Goal: Information Seeking & Learning: Learn about a topic

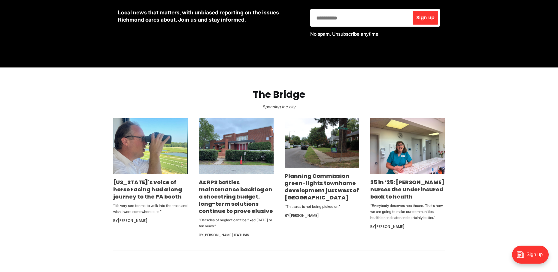
scroll to position [293, 0]
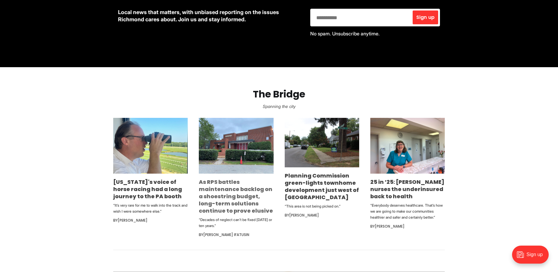
click at [215, 197] on link "As RPS battles maintenance backlog on a shoestring budget, long-term solutions …" at bounding box center [236, 196] width 74 height 36
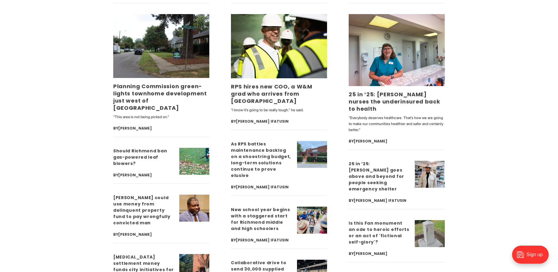
scroll to position [1493, 0]
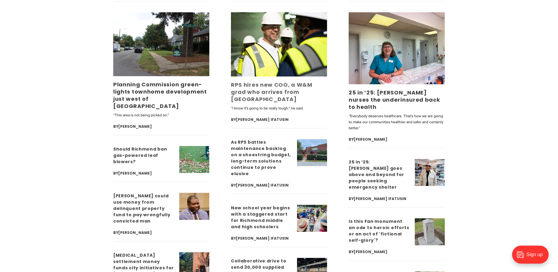
click at [237, 89] on link "RPS hires new COO, a W&M grad who arrives from [GEOGRAPHIC_DATA]" at bounding box center [271, 92] width 81 height 22
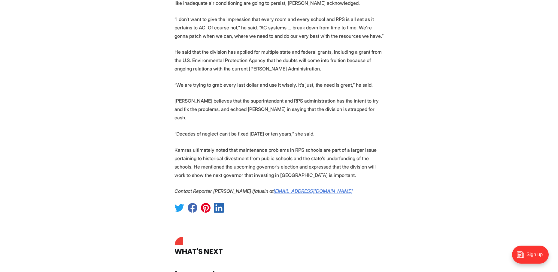
scroll to position [1266, 0]
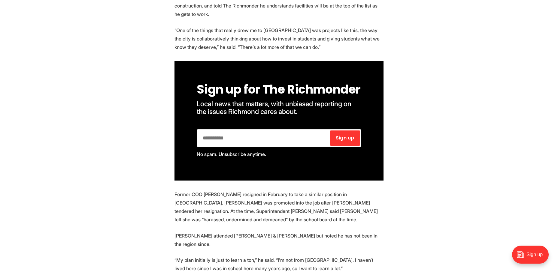
scroll to position [356, 0]
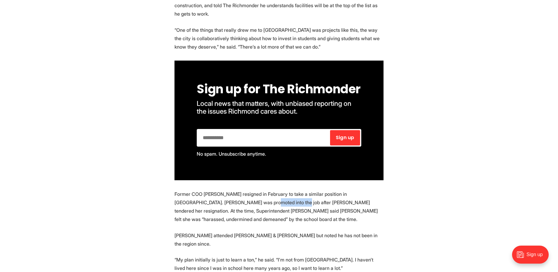
drag, startPoint x: 232, startPoint y: 203, endPoint x: 266, endPoint y: 207, distance: 34.7
click at [266, 207] on p "Former COO [PERSON_NAME] resigned in February to take a similar position in [GE…" at bounding box center [279, 207] width 209 height 34
copy p "[PERSON_NAME]"
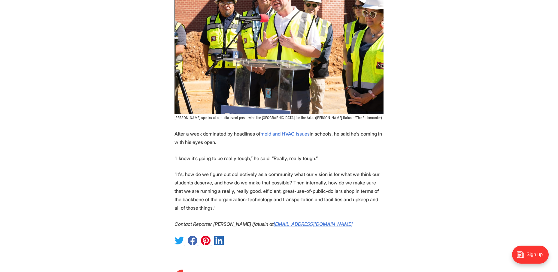
scroll to position [676, 0]
